Goal: Transaction & Acquisition: Purchase product/service

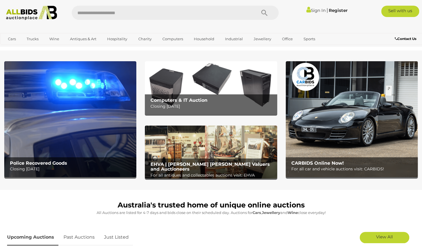
click at [55, 216] on p "All Auctions are listed for 4-7 days and bids close on their scheduled day. Auc…" at bounding box center [211, 212] width 408 height 7
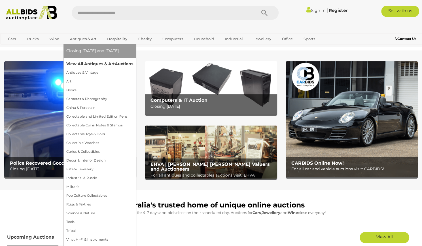
click at [90, 63] on link "View All Antiques & Art Auctions" at bounding box center [99, 64] width 67 height 9
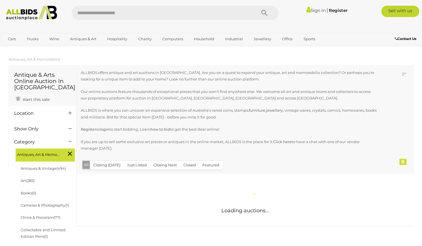
scroll to position [52, 0]
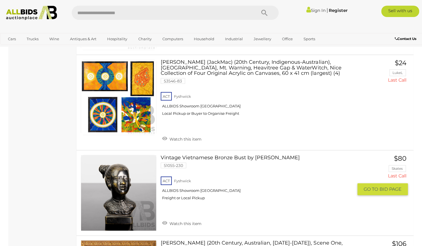
scroll to position [842, 0]
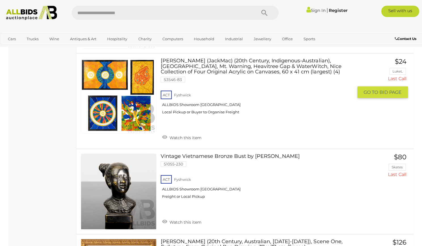
click at [217, 58] on link "John McFadden (JackMac) (20th Century, Indigenous-Australian), Uluru, Mt. Warni…" at bounding box center [259, 88] width 188 height 61
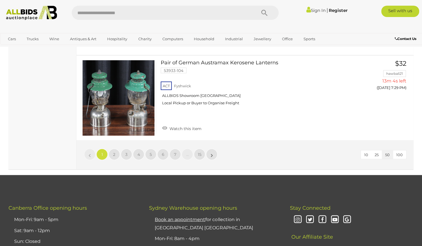
scroll to position [4468, 0]
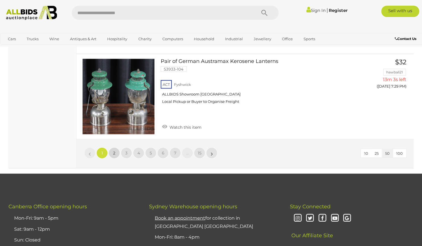
click at [116, 147] on link "2" at bounding box center [114, 152] width 11 height 11
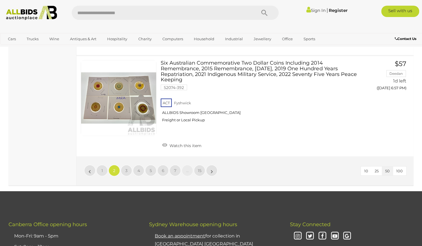
scroll to position [4474, 0]
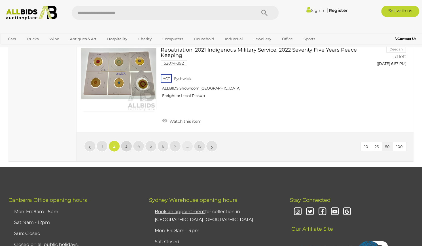
click at [127, 144] on span "3" at bounding box center [126, 146] width 2 height 5
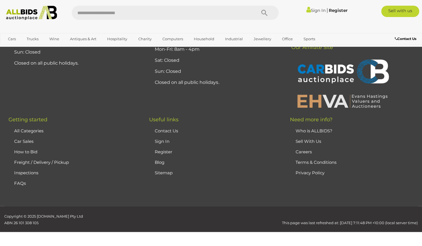
scroll to position [126, 0]
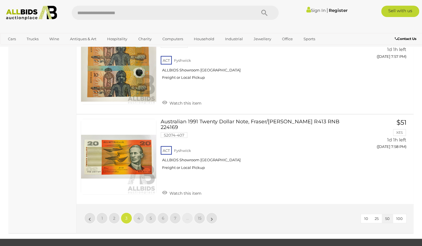
scroll to position [4375, 0]
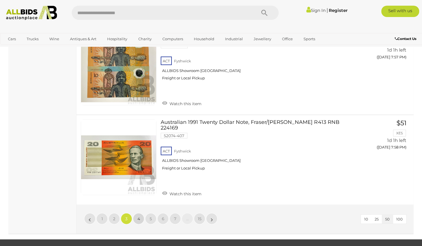
click at [139, 216] on span "4" at bounding box center [138, 218] width 3 height 5
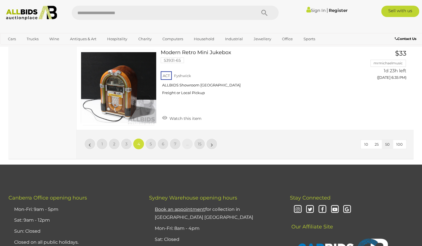
scroll to position [4482, 0]
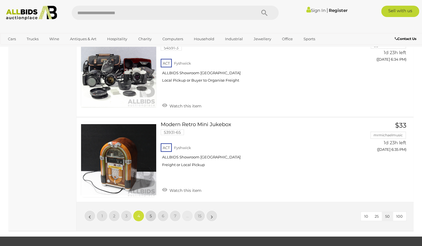
click at [152, 210] on link "5" at bounding box center [150, 215] width 11 height 11
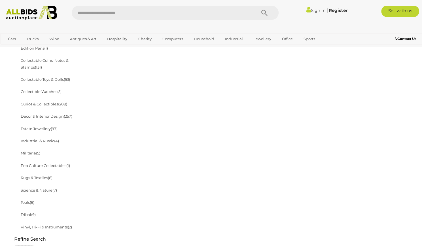
scroll to position [251, 0]
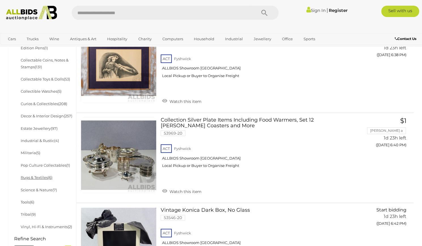
click at [38, 178] on link "Rugs & Textiles (6)" at bounding box center [37, 177] width 32 height 5
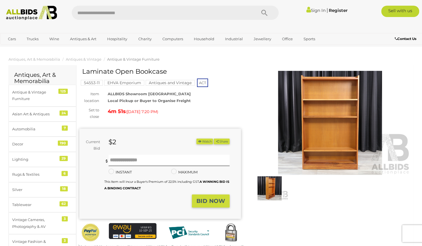
click at [313, 138] on img at bounding box center [330, 123] width 162 height 104
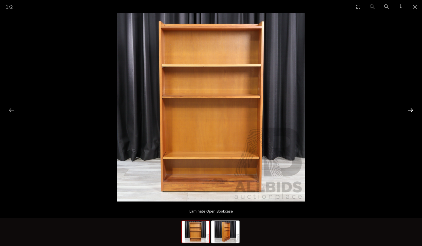
click at [410, 109] on button "Next slide" at bounding box center [410, 110] width 12 height 11
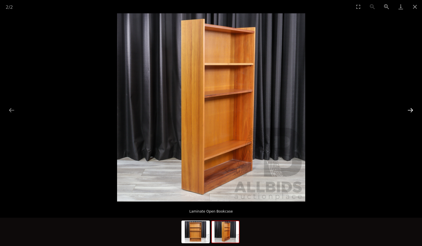
click at [410, 109] on button "Next slide" at bounding box center [410, 110] width 12 height 11
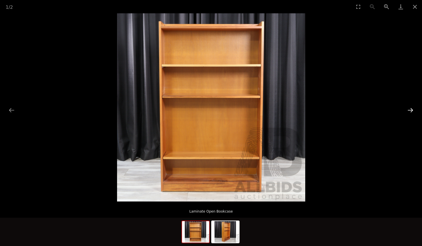
click at [410, 109] on button "Next slide" at bounding box center [410, 110] width 12 height 11
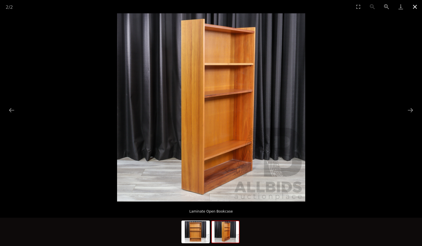
click at [413, 9] on button "Close gallery" at bounding box center [415, 6] width 14 height 13
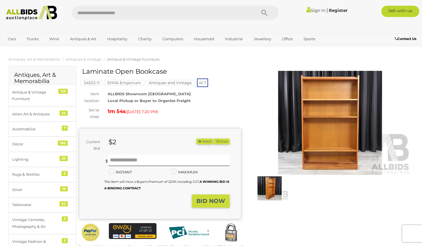
scroll to position [1, 0]
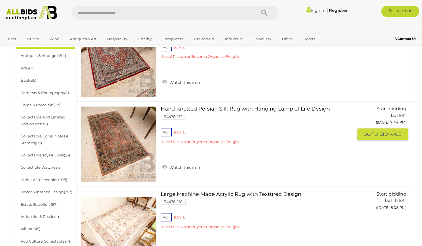
scroll to position [86, 0]
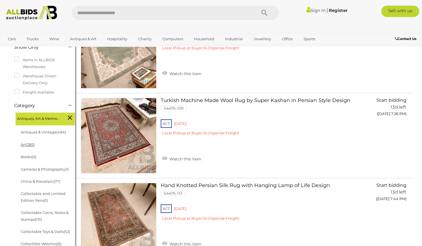
click at [28, 147] on span "(283)" at bounding box center [30, 144] width 9 height 5
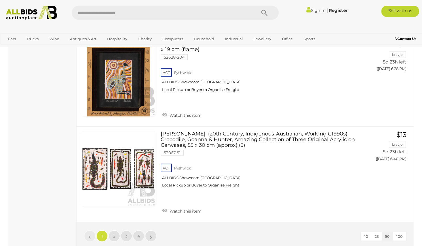
scroll to position [4453, 0]
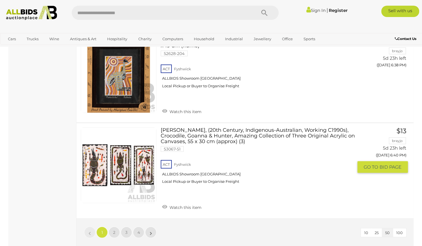
drag, startPoint x: 201, startPoint y: 107, endPoint x: 26, endPoint y: 146, distance: 179.1
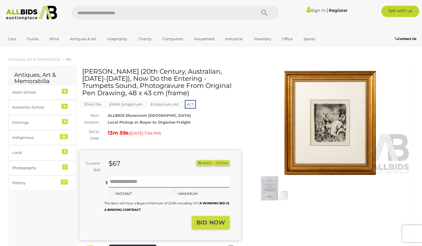
click at [265, 181] on img at bounding box center [269, 188] width 37 height 24
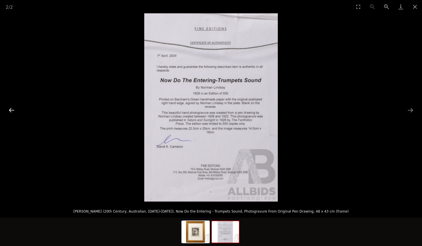
click at [11, 108] on button "Previous slide" at bounding box center [12, 110] width 12 height 11
